Goal: Task Accomplishment & Management: Manage account settings

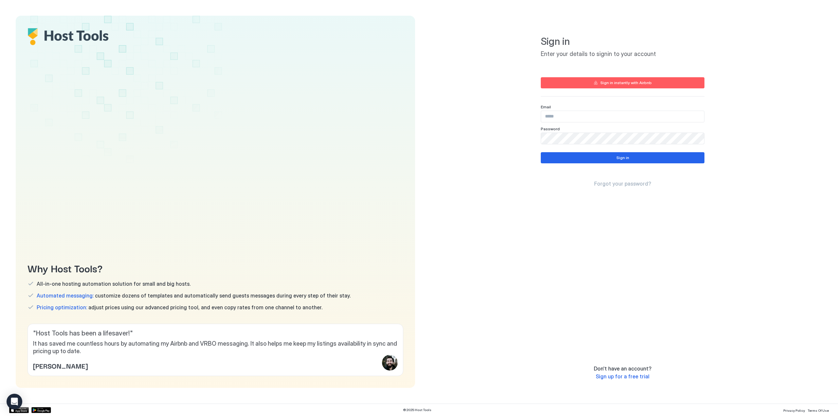
click at [567, 113] on input "Input Field" at bounding box center [622, 116] width 163 height 11
paste input "**********"
type input "**********"
click at [596, 159] on button "Sign in" at bounding box center [622, 157] width 164 height 11
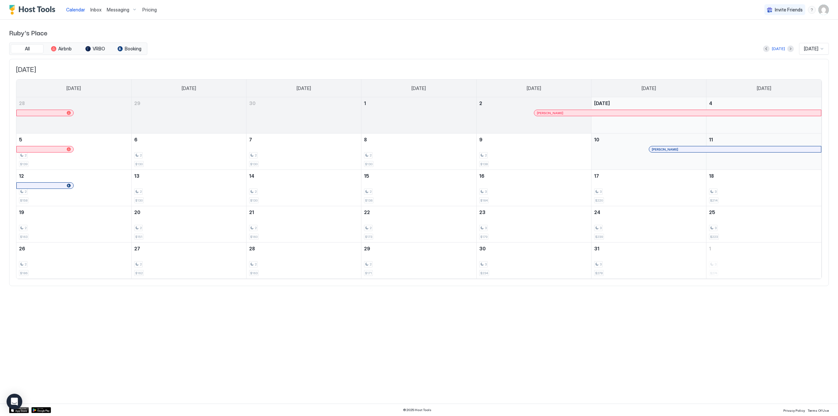
click at [151, 6] on div "Pricing" at bounding box center [150, 9] width 20 height 11
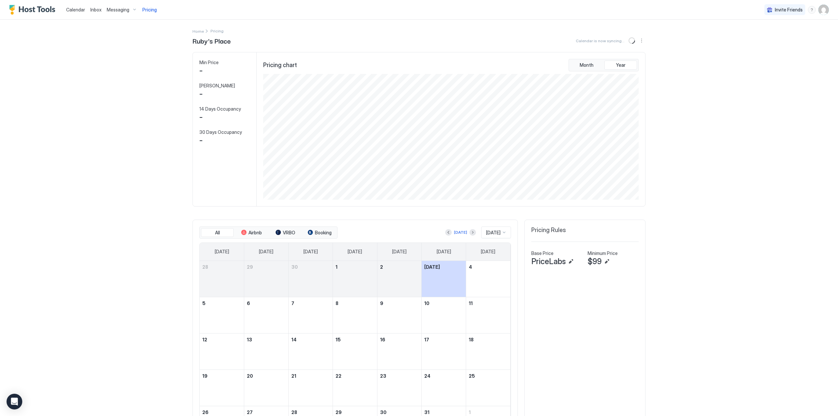
scroll to position [126, 377]
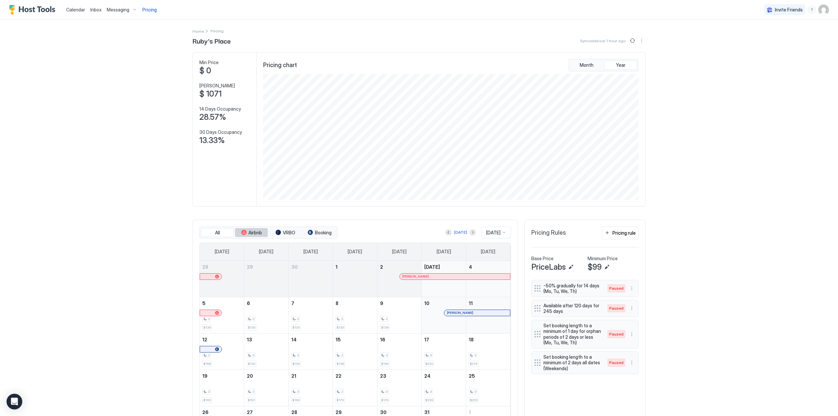
click at [257, 232] on span "Airbnb" at bounding box center [254, 233] width 13 height 6
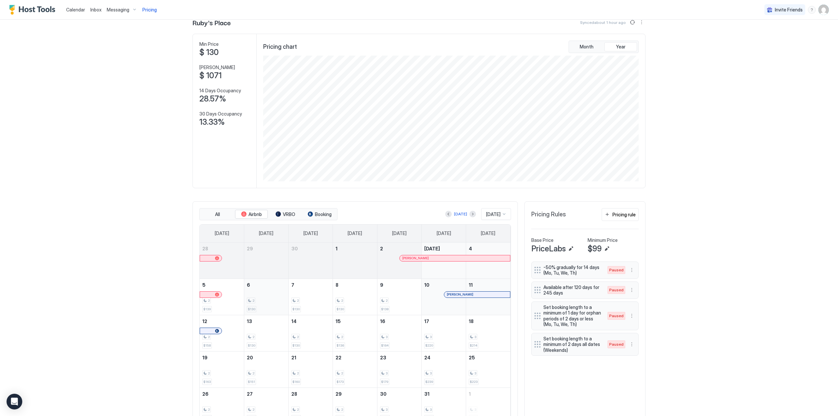
scroll to position [52, 0]
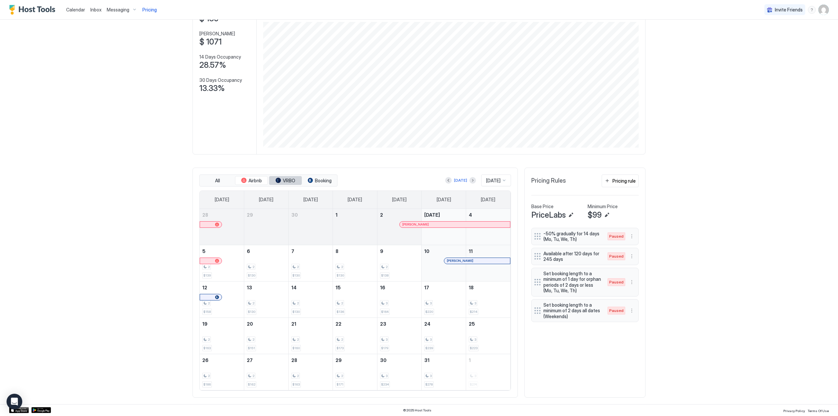
click at [278, 180] on div "tab-group" at bounding box center [277, 180] width 5 height 5
click at [281, 184] on button "VRBO" at bounding box center [285, 180] width 33 height 9
click at [307, 183] on button "Booking" at bounding box center [319, 180] width 33 height 9
click at [252, 180] on span "Airbnb" at bounding box center [254, 181] width 13 height 6
click at [275, 181] on div "tab-group" at bounding box center [277, 180] width 5 height 5
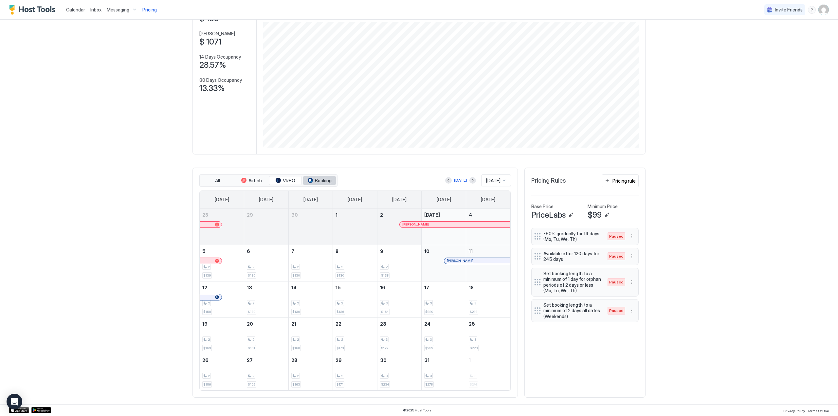
click at [309, 184] on button "Booking" at bounding box center [319, 180] width 33 height 9
click at [248, 180] on span "Airbnb" at bounding box center [254, 181] width 13 height 6
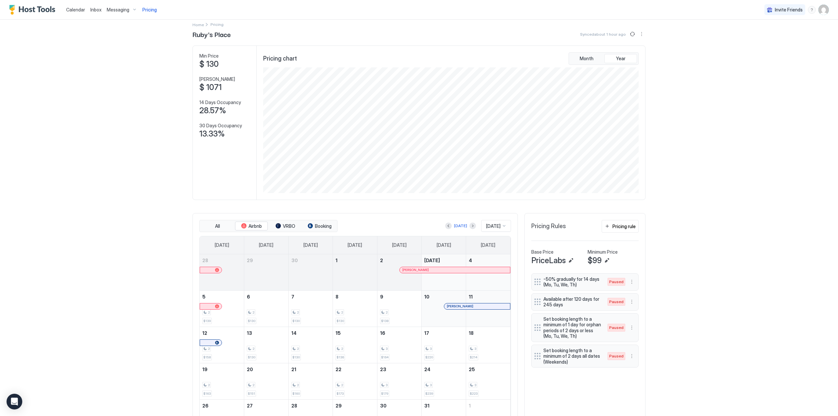
scroll to position [0, 0]
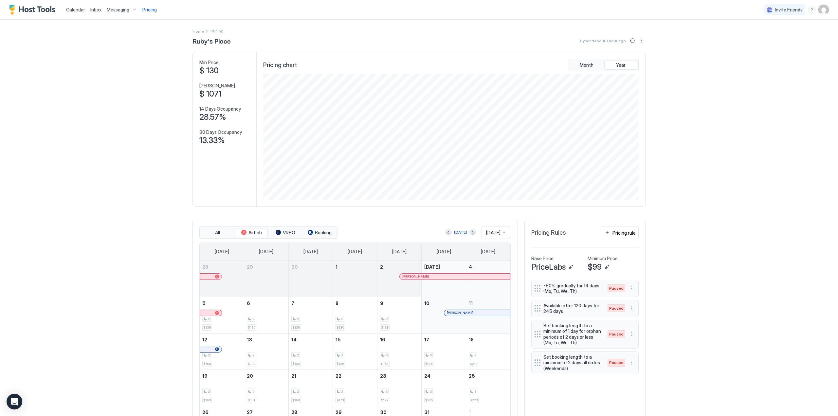
click at [75, 10] on span "Calendar" at bounding box center [75, 10] width 19 height 6
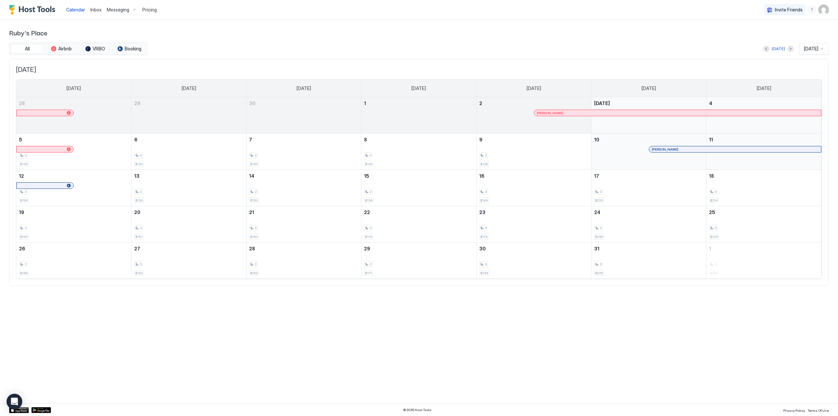
click at [826, 9] on img "User profile" at bounding box center [823, 10] width 10 height 10
click at [792, 35] on div "Settings" at bounding box center [786, 36] width 83 height 11
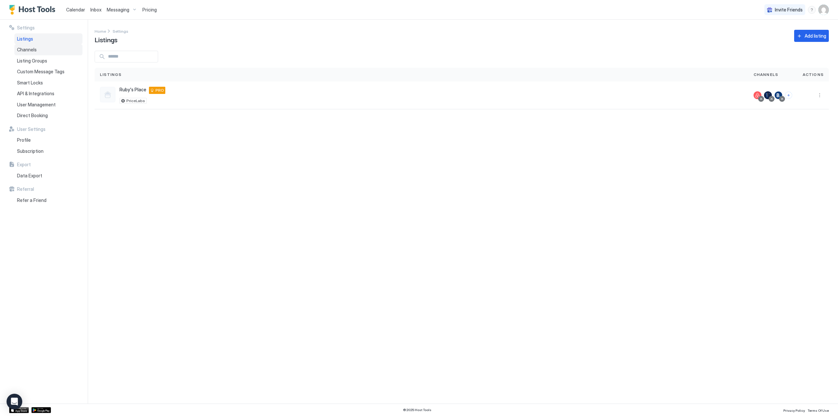
click at [47, 54] on div "Channels" at bounding box center [48, 49] width 68 height 11
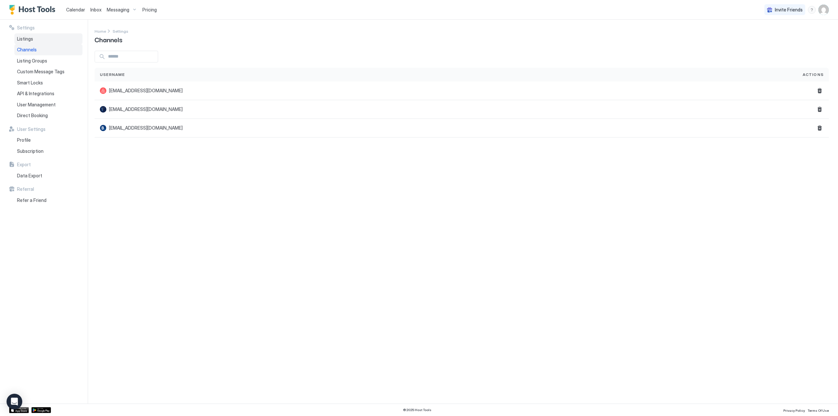
click at [28, 38] on span "Listings" at bounding box center [25, 39] width 16 height 6
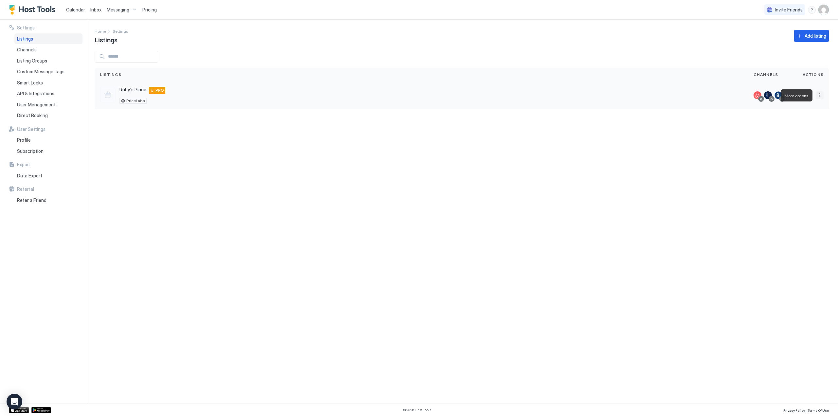
click at [822, 96] on button "More options" at bounding box center [819, 95] width 8 height 8
click at [819, 126] on div "Listing Settings" at bounding box center [802, 125] width 45 height 10
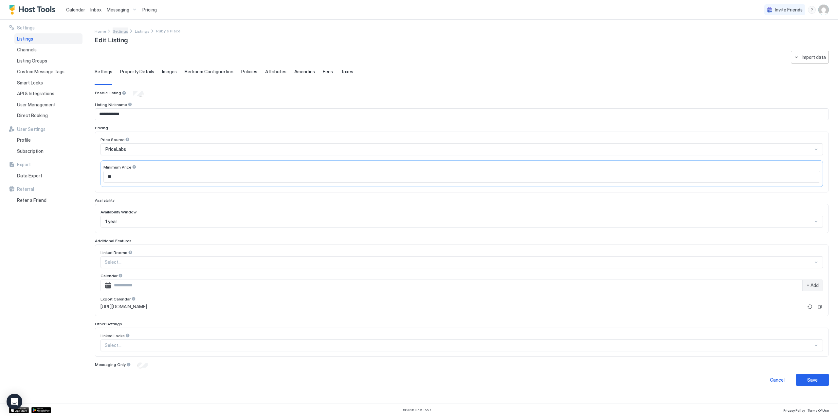
click at [121, 30] on span "Settings" at bounding box center [121, 31] width 16 height 5
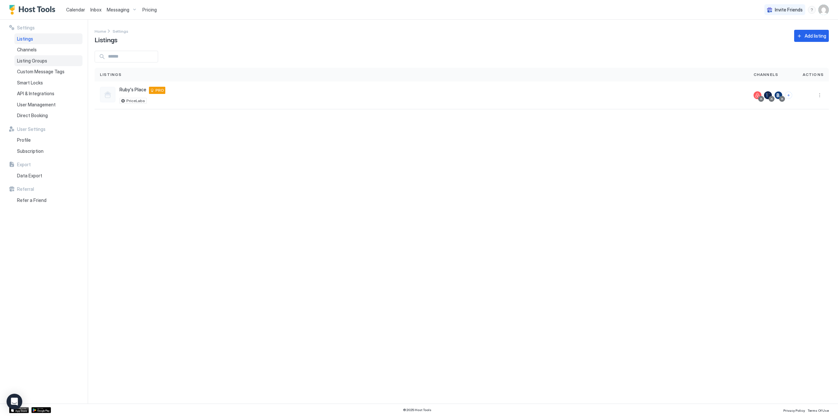
click at [39, 63] on span "Listing Groups" at bounding box center [32, 61] width 30 height 6
click at [43, 71] on span "Custom Message Tags" at bounding box center [40, 72] width 47 height 6
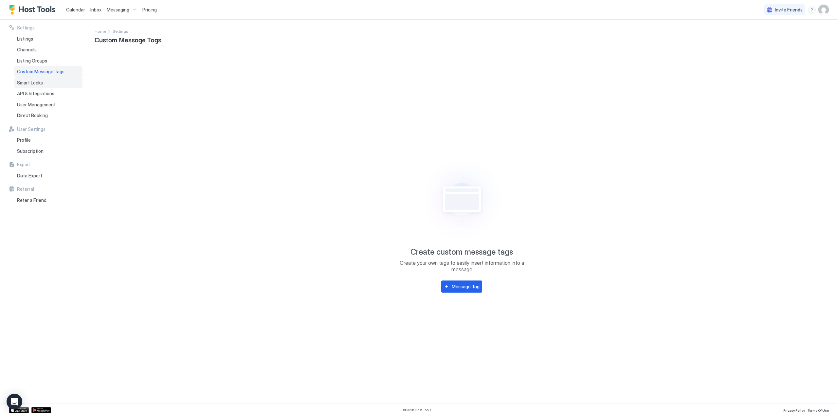
click at [45, 86] on div "Smart Locks" at bounding box center [48, 82] width 68 height 11
click at [44, 93] on span "API & Integrations" at bounding box center [35, 94] width 37 height 6
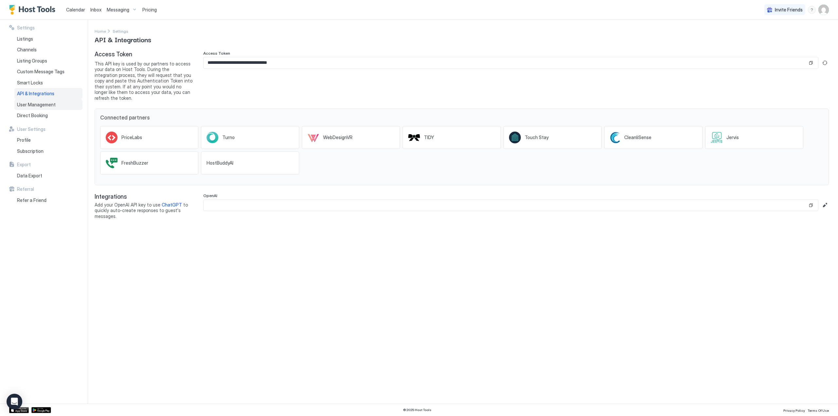
click at [40, 106] on span "User Management" at bounding box center [36, 105] width 39 height 6
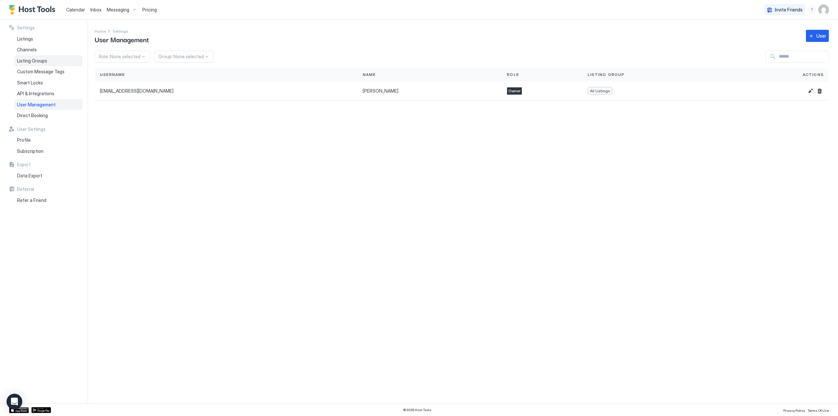
click at [37, 57] on div "Listing Groups" at bounding box center [48, 60] width 68 height 11
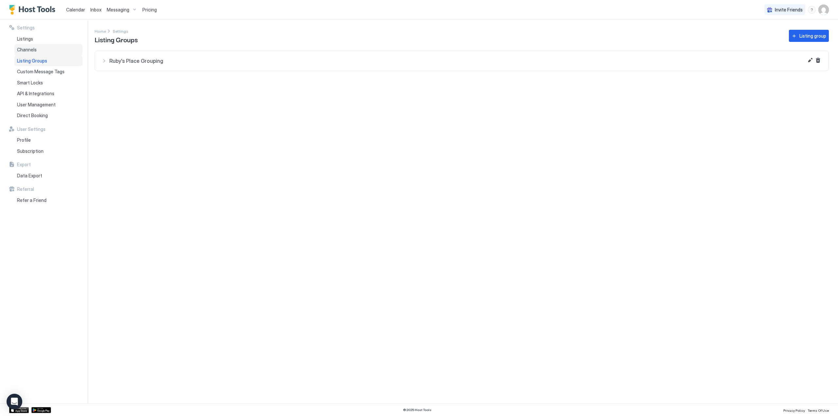
click at [29, 46] on div "Channels" at bounding box center [48, 49] width 68 height 11
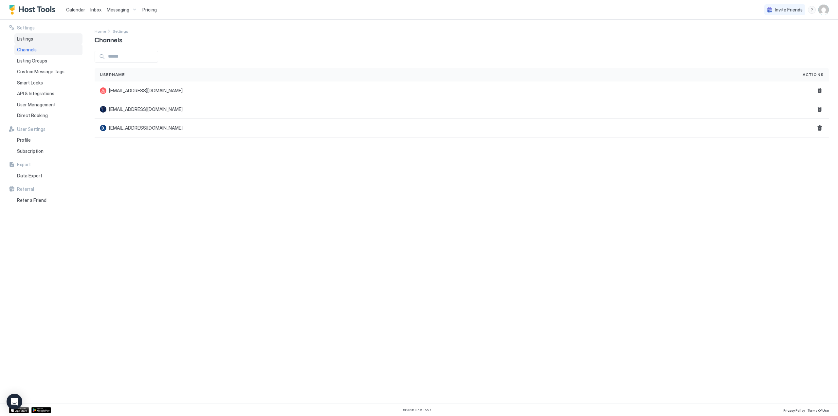
click at [36, 41] on div "Listings" at bounding box center [48, 38] width 68 height 11
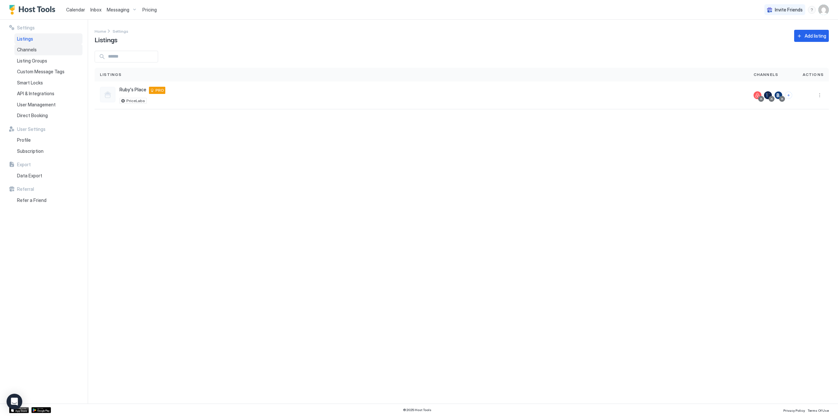
click at [35, 51] on span "Channels" at bounding box center [27, 50] width 20 height 6
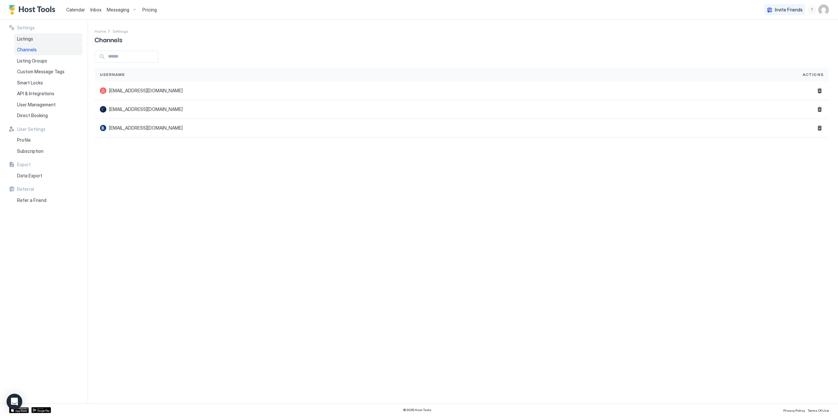
click at [29, 40] on span "Listings" at bounding box center [25, 39] width 16 height 6
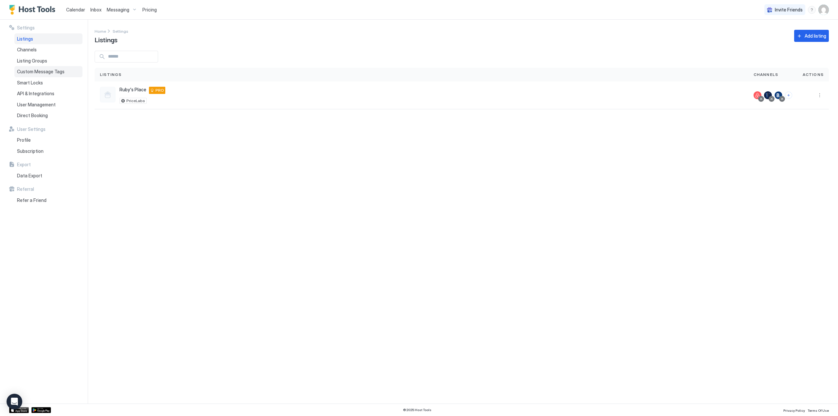
click at [44, 71] on span "Custom Message Tags" at bounding box center [40, 72] width 47 height 6
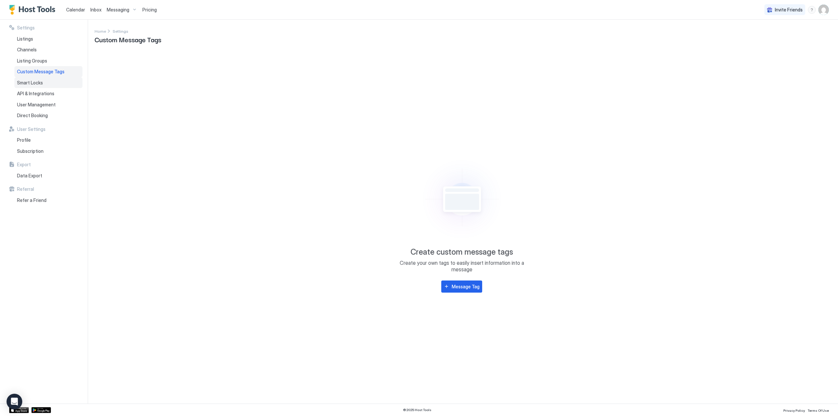
click at [37, 82] on span "Smart Locks" at bounding box center [30, 83] width 26 height 6
click at [37, 93] on span "API & Integrations" at bounding box center [35, 94] width 37 height 6
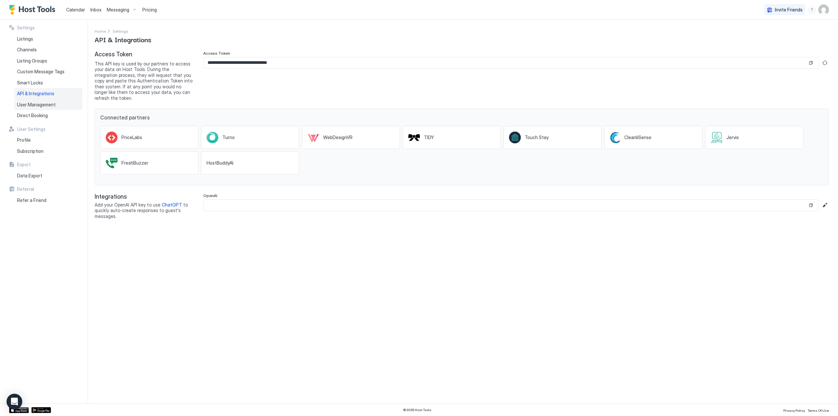
click at [37, 105] on span "User Management" at bounding box center [36, 105] width 39 height 6
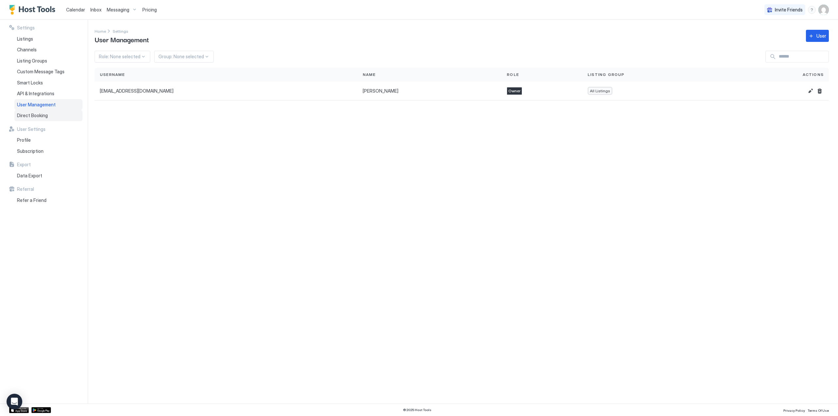
click at [38, 116] on span "Direct Booking" at bounding box center [32, 116] width 31 height 6
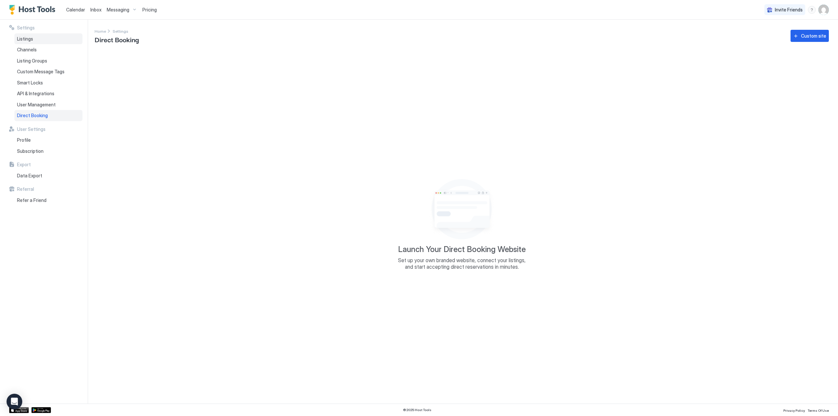
click at [25, 38] on span "Listings" at bounding box center [25, 39] width 16 height 6
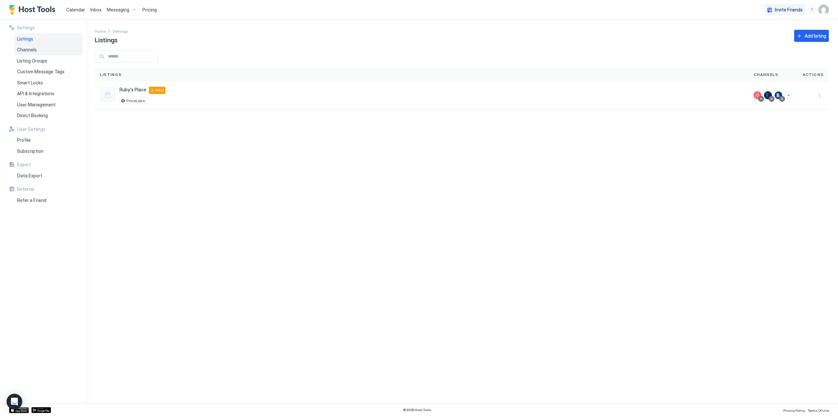
click at [31, 51] on span "Channels" at bounding box center [27, 50] width 20 height 6
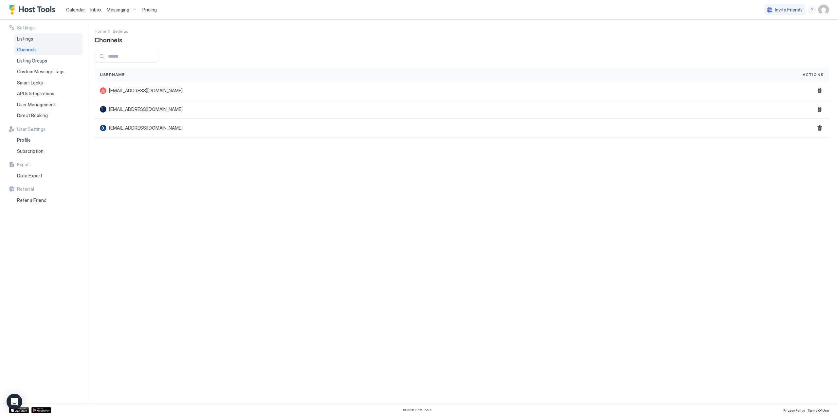
click at [33, 40] on div "Listings" at bounding box center [48, 38] width 68 height 11
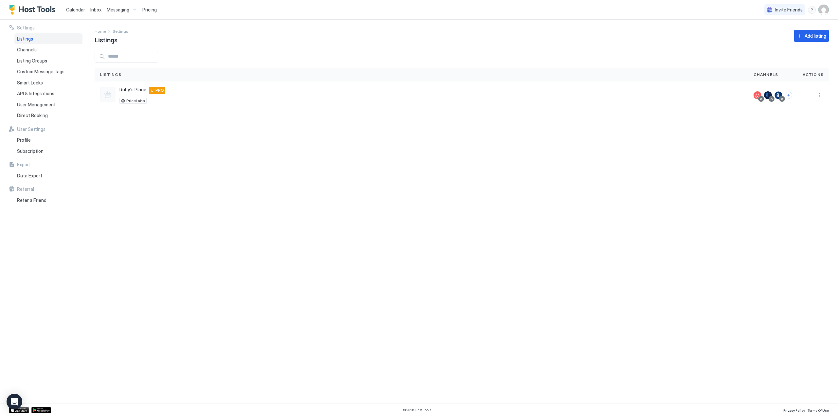
click at [67, 10] on span "Calendar" at bounding box center [75, 10] width 19 height 6
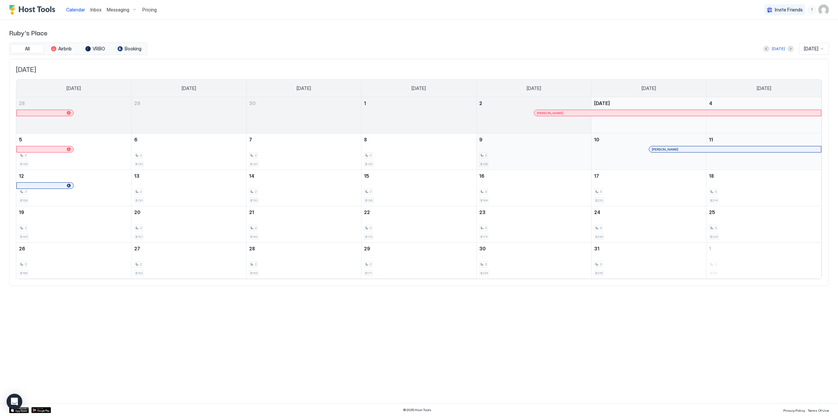
click at [536, 152] on div "2" at bounding box center [533, 155] width 109 height 6
click at [658, 224] on div "3 $239" at bounding box center [648, 224] width 109 height 31
click at [628, 225] on div "3" at bounding box center [648, 228] width 109 height 6
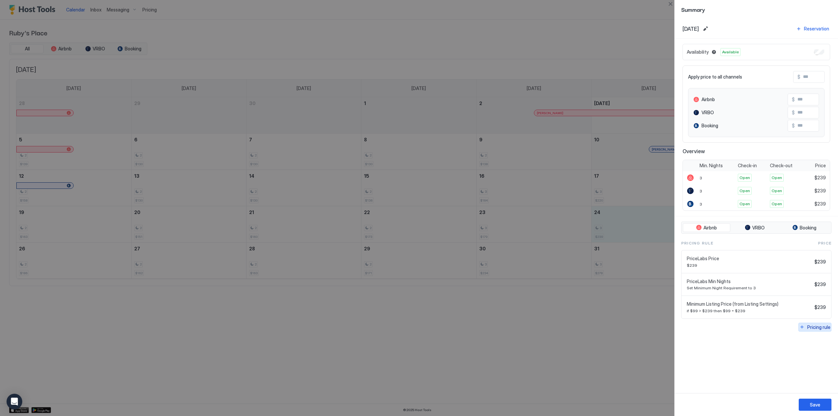
click at [820, 328] on div "Pricing rule" at bounding box center [818, 327] width 23 height 7
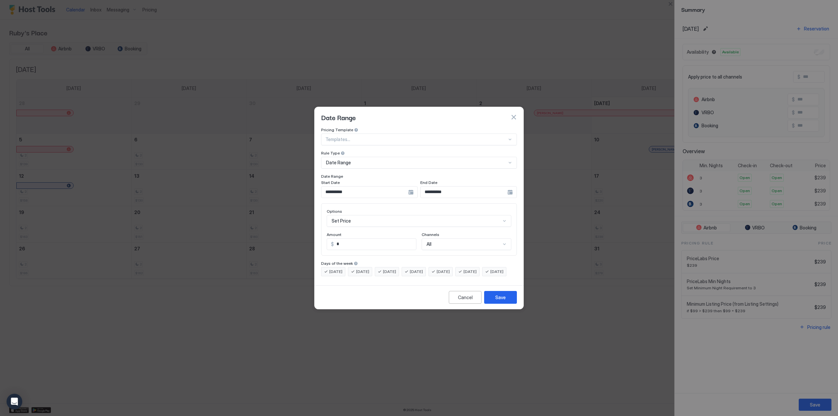
click at [442, 215] on div "Set Price" at bounding box center [419, 221] width 185 height 12
click at [514, 114] on button "button" at bounding box center [513, 117] width 7 height 7
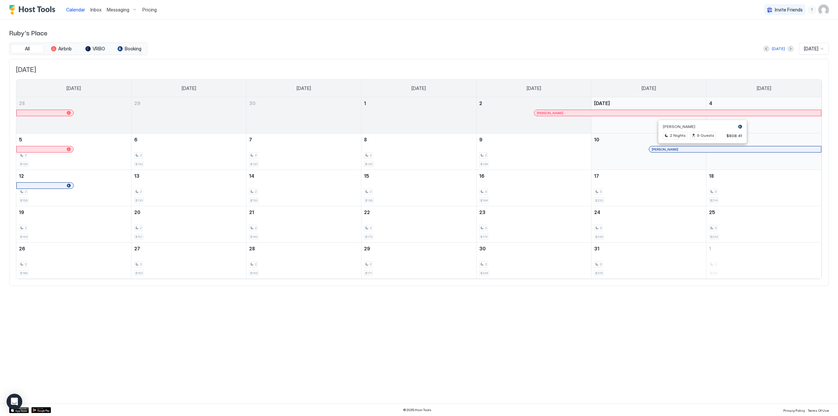
click at [700, 149] on div at bounding box center [699, 149] width 5 height 5
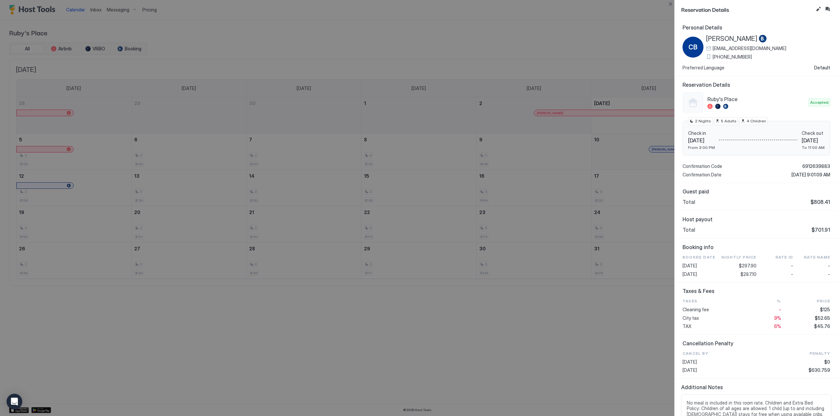
click at [614, 38] on div at bounding box center [419, 208] width 838 height 416
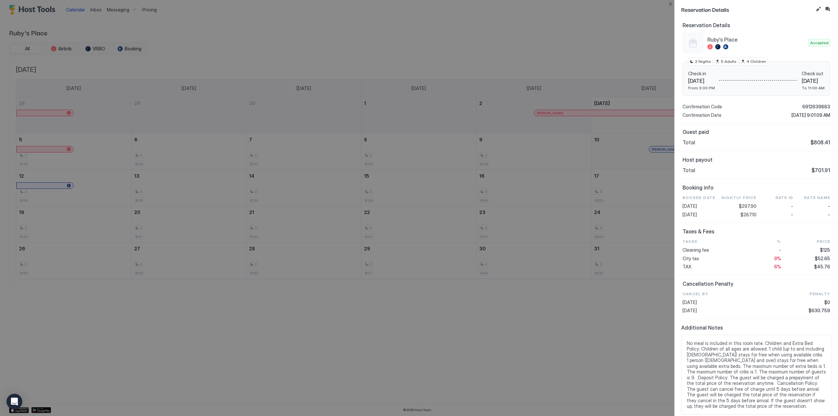
scroll to position [63, 0]
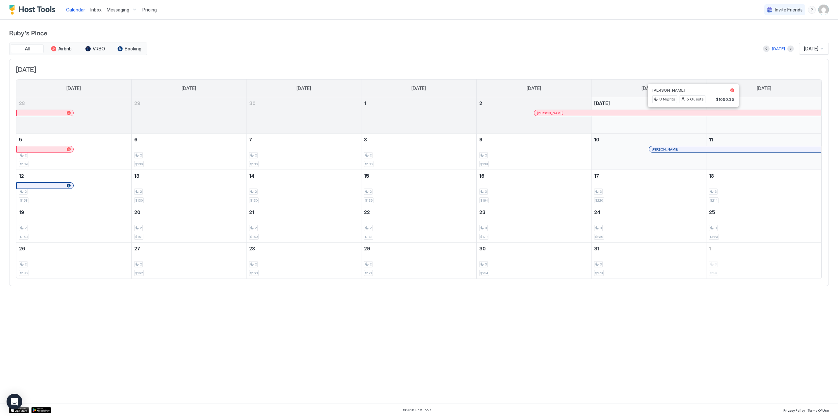
click at [609, 113] on div at bounding box center [608, 112] width 5 height 5
click at [715, 149] on div at bounding box center [714, 149] width 5 height 5
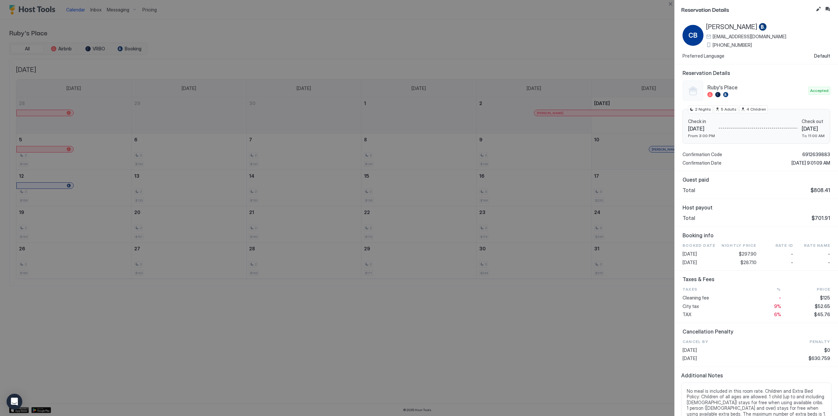
scroll to position [0, 0]
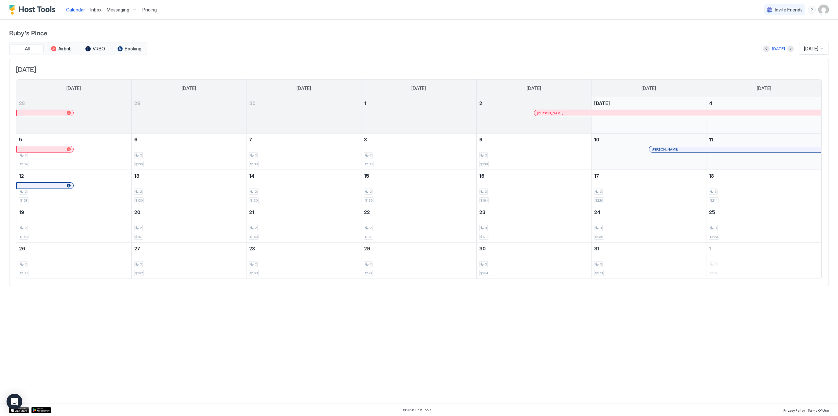
click at [679, 112] on div at bounding box center [678, 112] width 5 height 5
